Goal: Information Seeking & Learning: Find specific fact

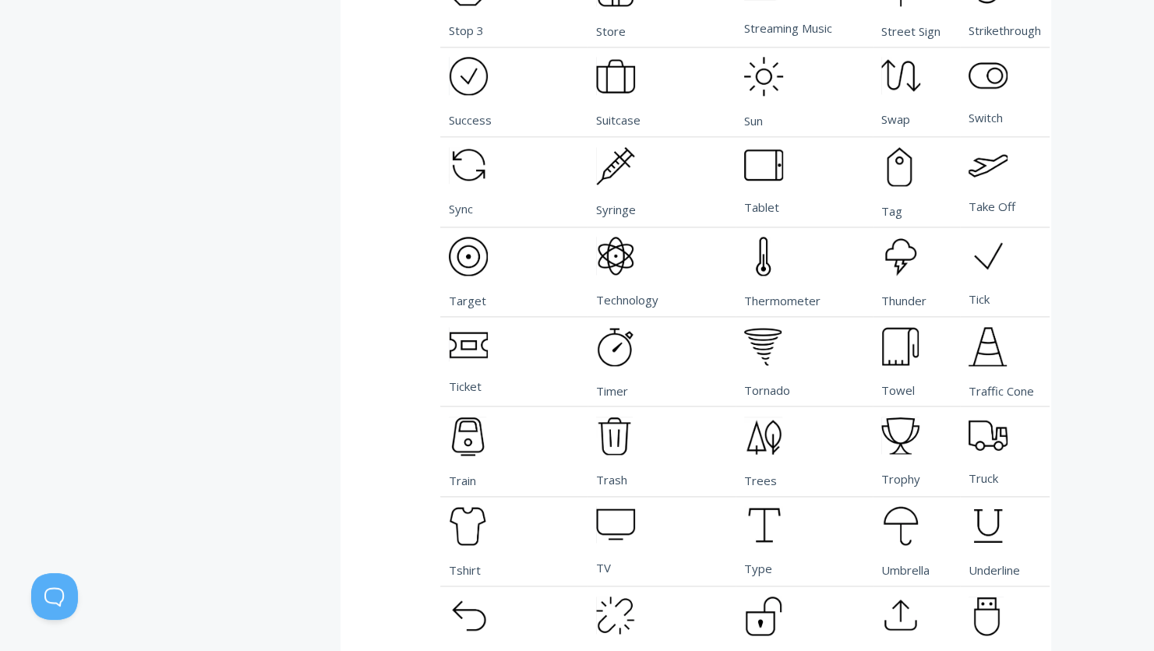
scroll to position [7904, 0]
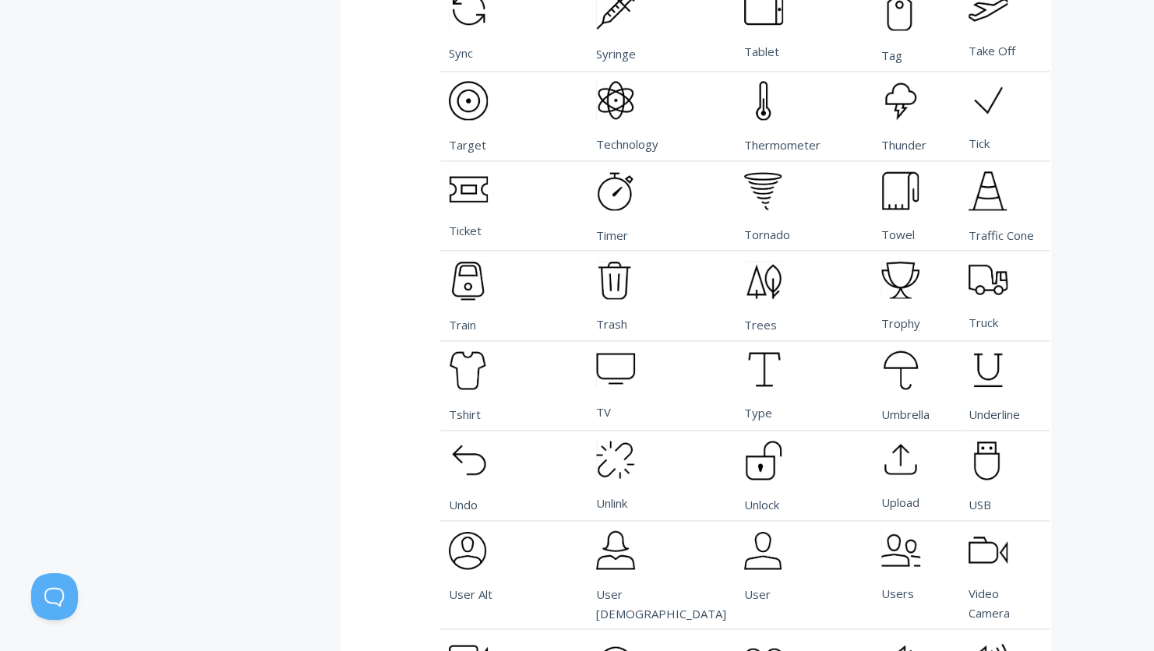
drag, startPoint x: 474, startPoint y: 527, endPoint x: 467, endPoint y: 524, distance: 8.0
drag, startPoint x: 591, startPoint y: 519, endPoint x: 551, endPoint y: 517, distance: 40.5
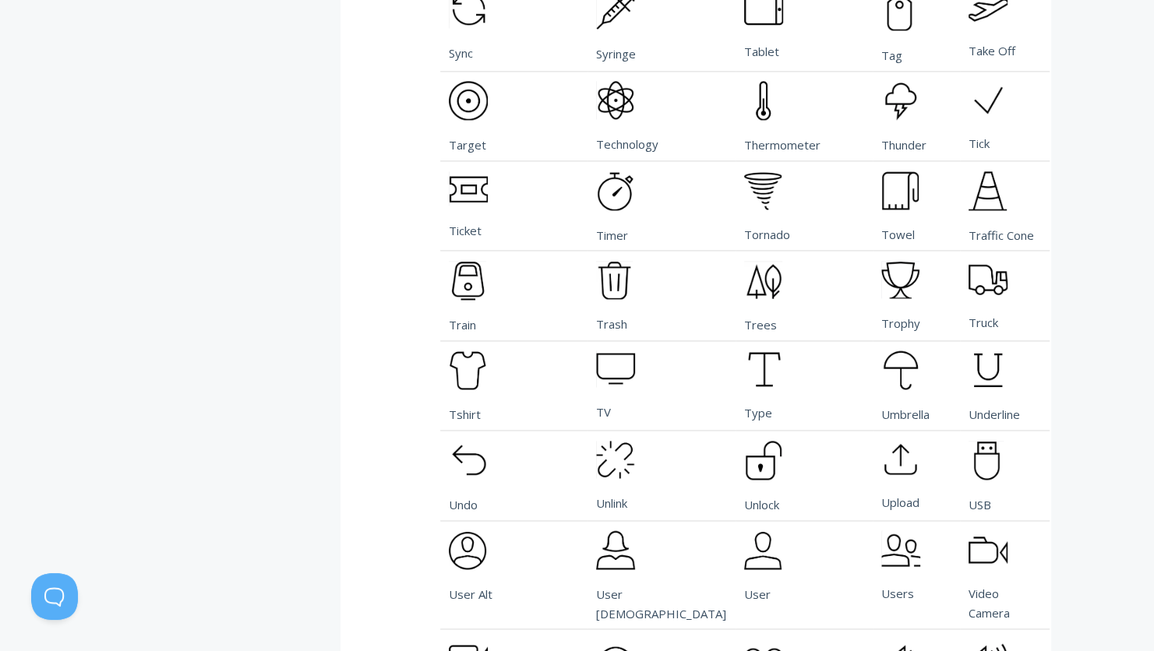
copy td "View"
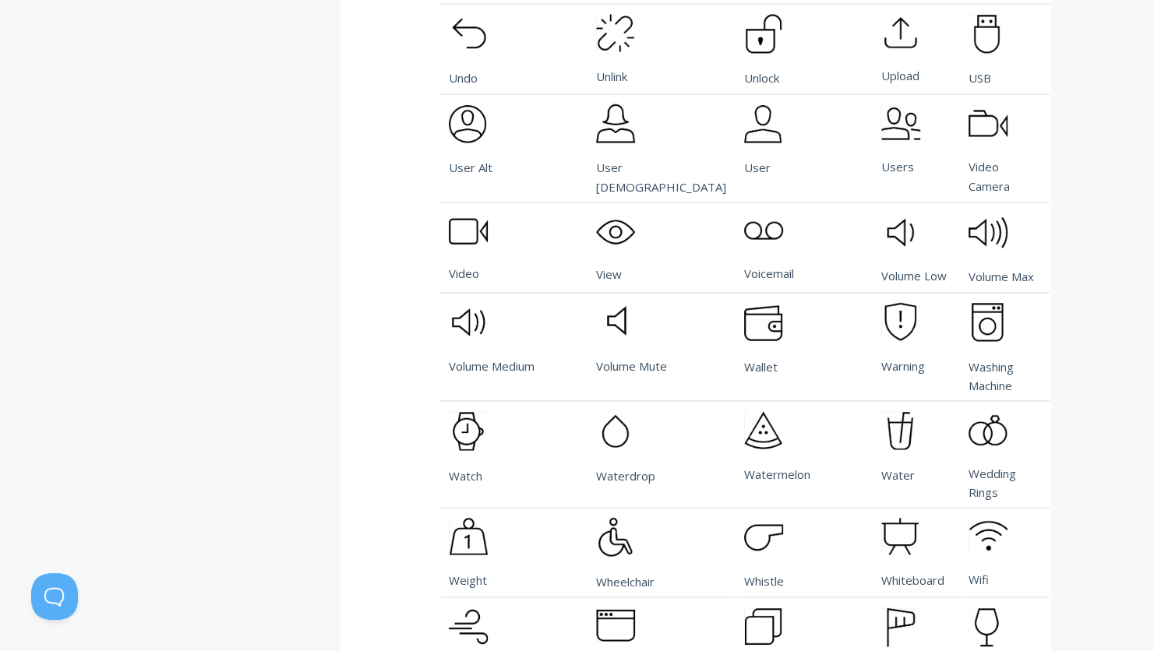
scroll to position [8371, 0]
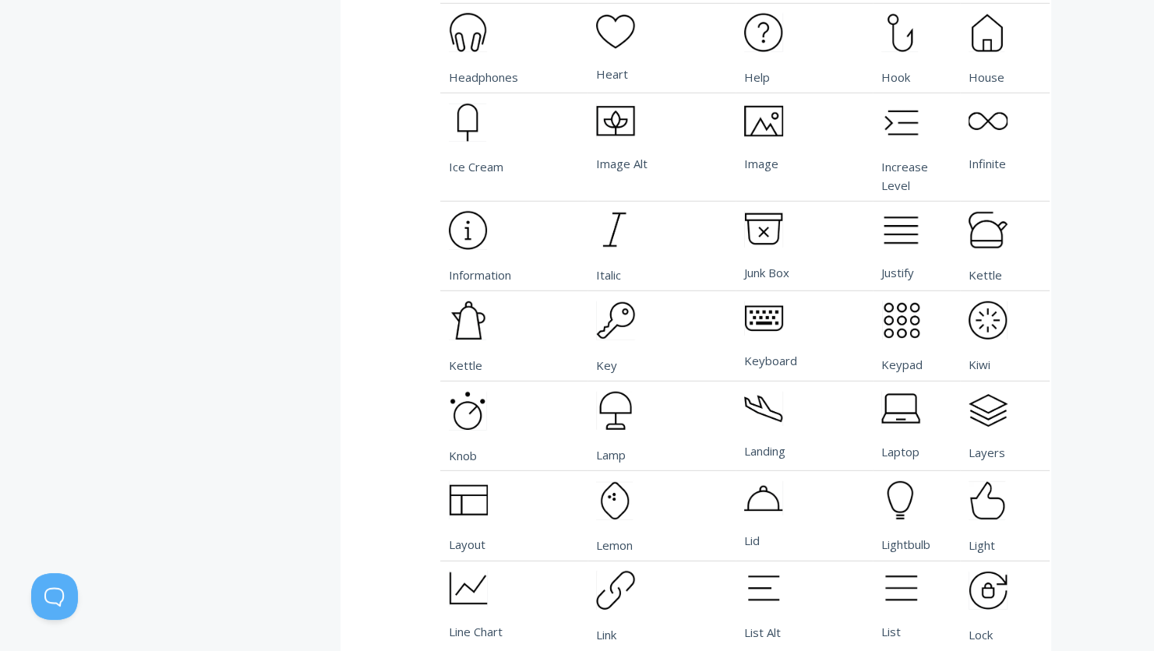
scroll to position [4285, 0]
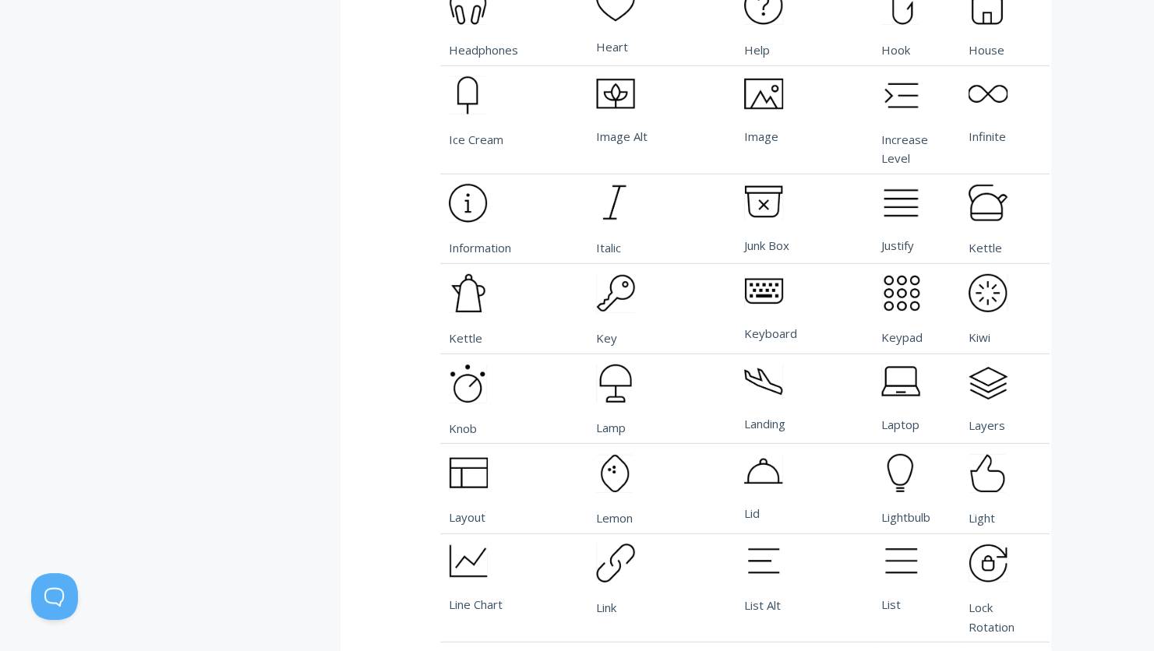
drag, startPoint x: 885, startPoint y: 405, endPoint x: 855, endPoint y: 398, distance: 30.4
click at [960, 444] on td "Light" at bounding box center [1005, 489] width 90 height 90
copy td "Light"
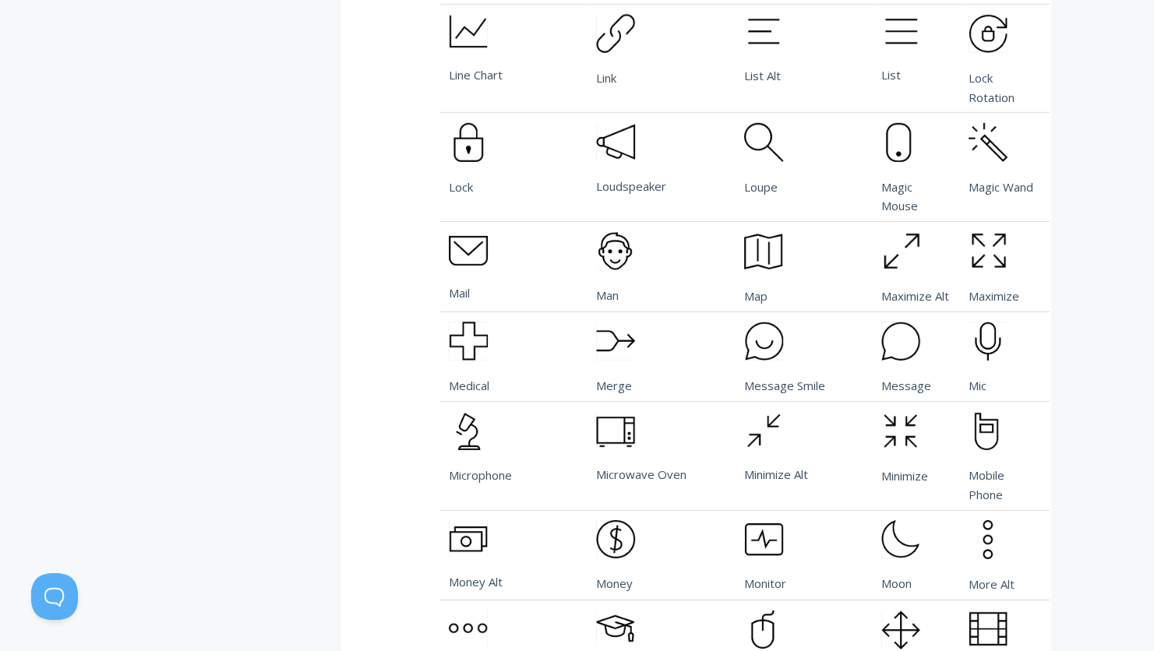
scroll to position [4909, 0]
